Goal: Entertainment & Leisure: Consume media (video, audio)

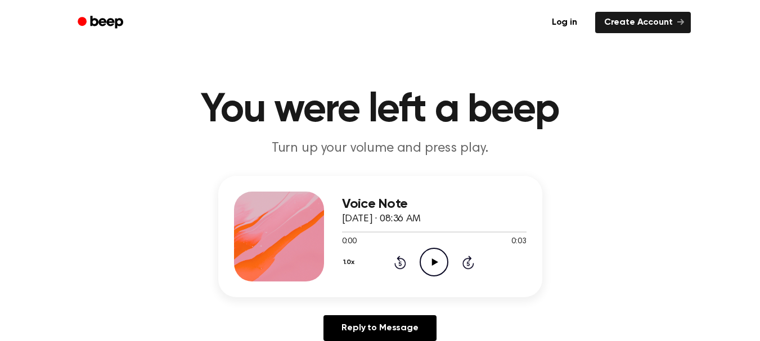
click at [434, 251] on icon "Play Audio" at bounding box center [433, 262] width 29 height 29
click at [639, 218] on div "Voice Note September 25, 2025 · 08:36 AM 0:00 0:03 Your browser does not suppor…" at bounding box center [379, 263] width 733 height 174
click at [434, 258] on icon "Pause Audio" at bounding box center [433, 262] width 29 height 29
click at [435, 256] on icon "Play Audio" at bounding box center [433, 262] width 29 height 29
click at [438, 258] on icon "Pause Audio" at bounding box center [433, 262] width 29 height 29
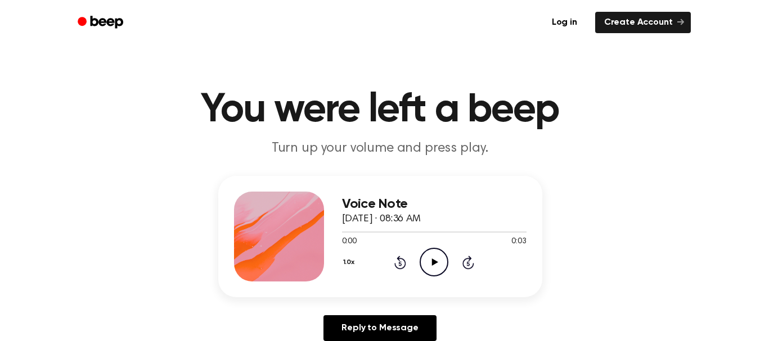
click at [438, 257] on icon "Play Audio" at bounding box center [433, 262] width 29 height 29
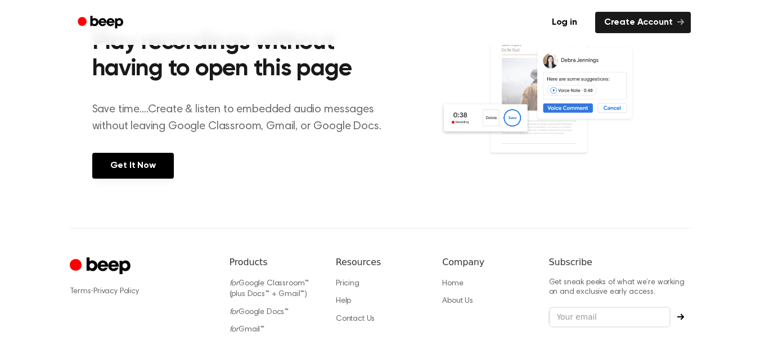
scroll to position [465, 0]
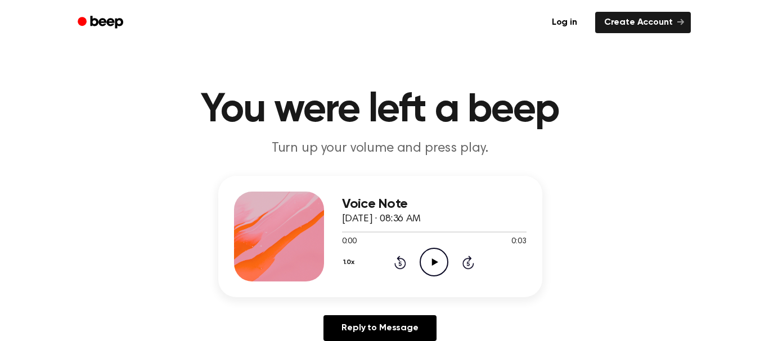
click at [434, 252] on icon "Play Audio" at bounding box center [433, 262] width 29 height 29
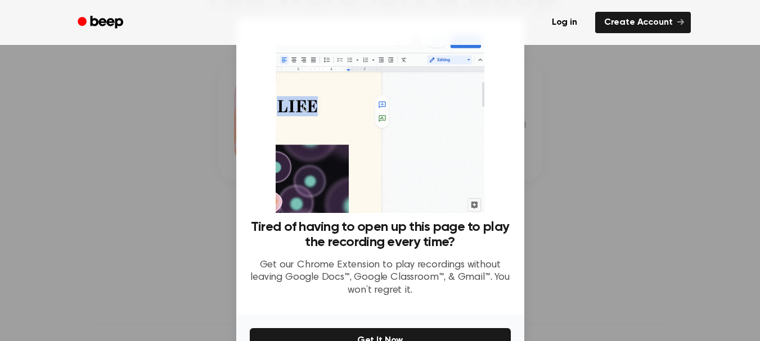
scroll to position [143, 0]
